Goal: Information Seeking & Learning: Check status

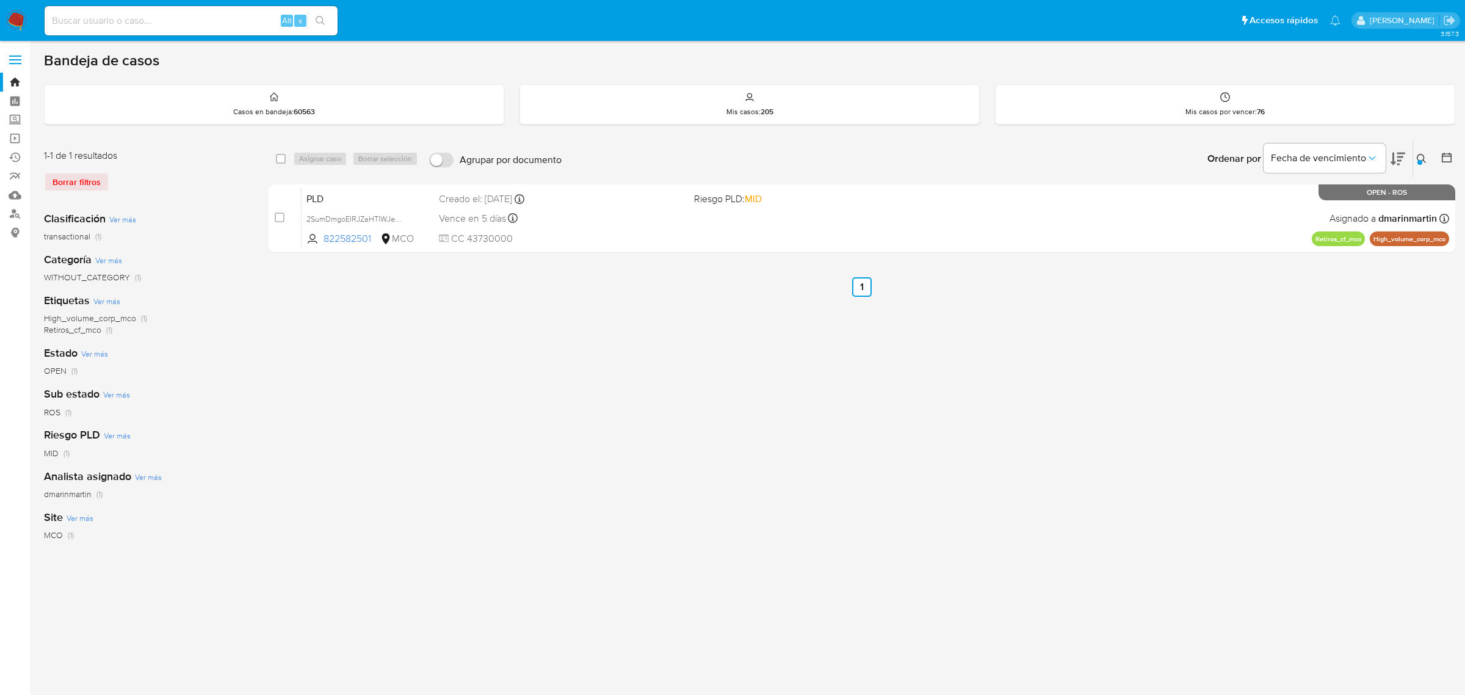
click at [168, 13] on input at bounding box center [191, 21] width 293 height 16
paste input "1332259212"
type input "1332259212"
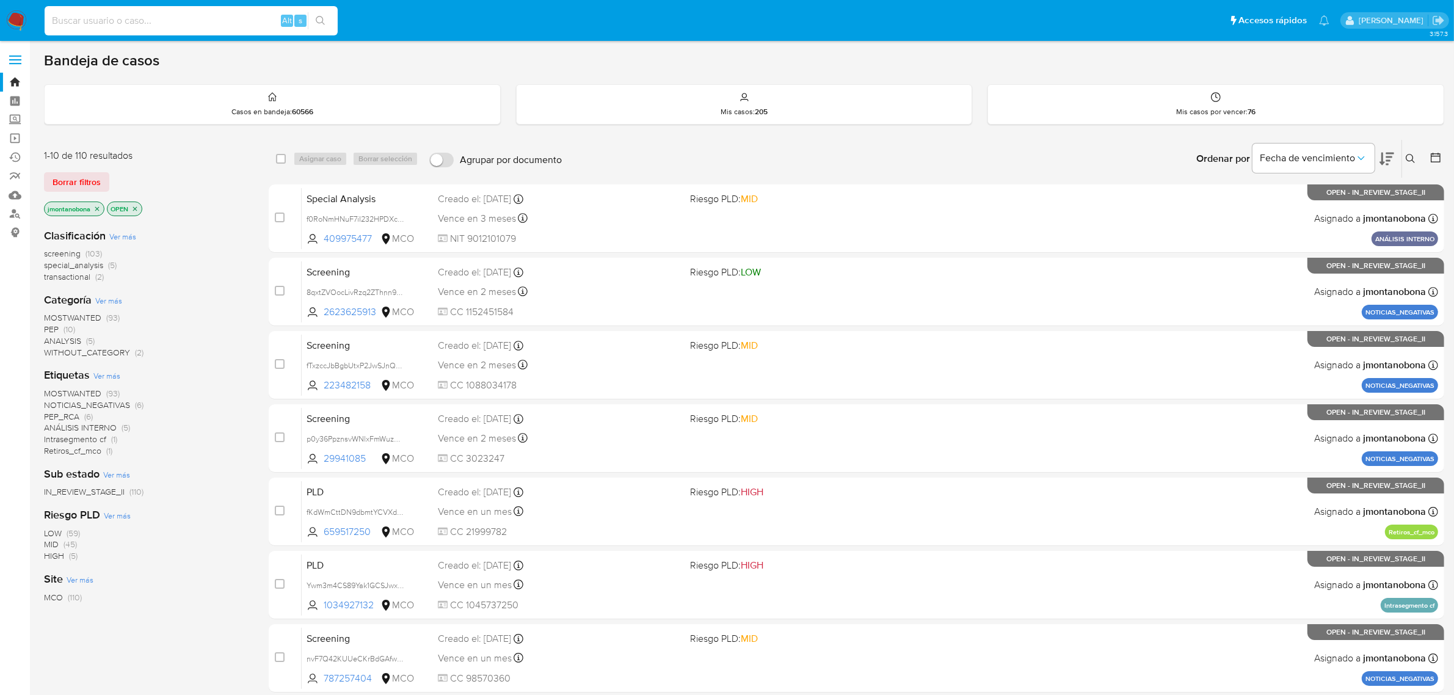
click at [192, 14] on input at bounding box center [191, 21] width 293 height 16
paste input "1332259212"
type input "1332259212"
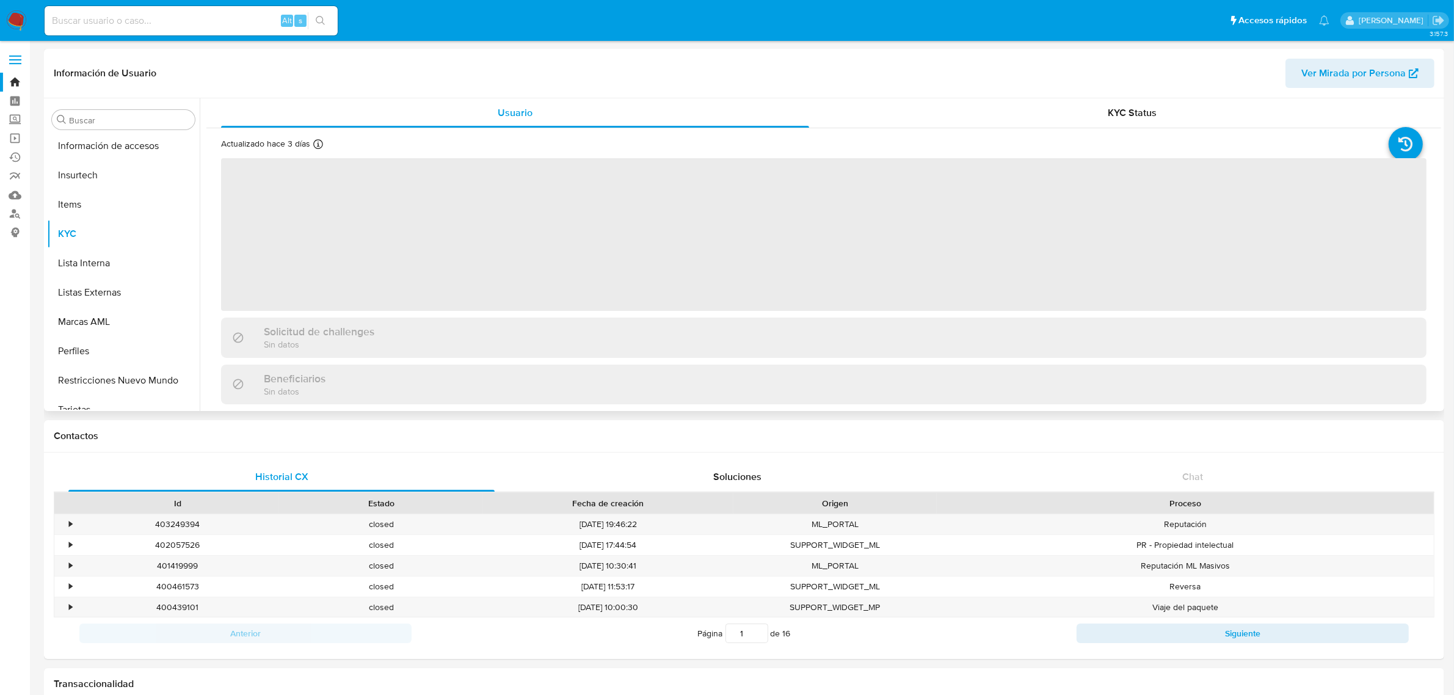
scroll to position [515, 0]
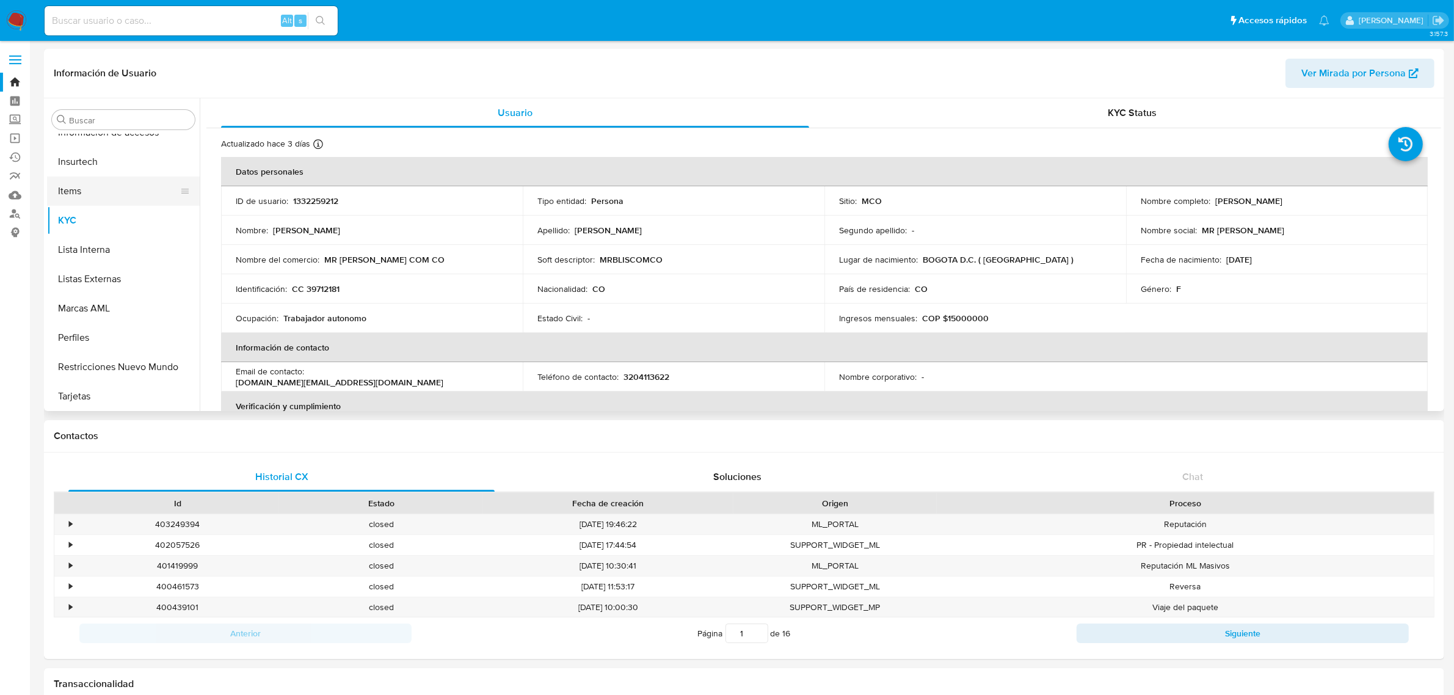
select select "10"
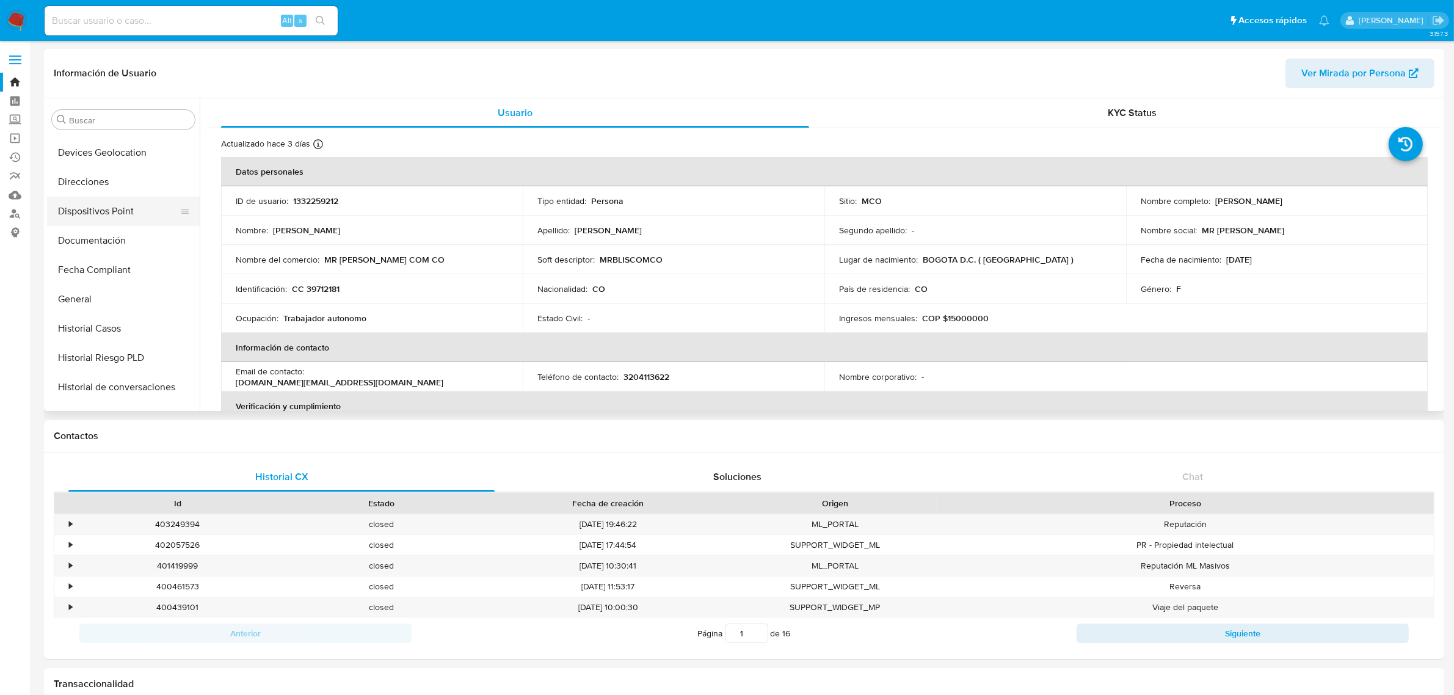
scroll to position [229, 0]
click at [102, 267] on button "General" at bounding box center [118, 271] width 143 height 29
